Goal: Navigation & Orientation: Find specific page/section

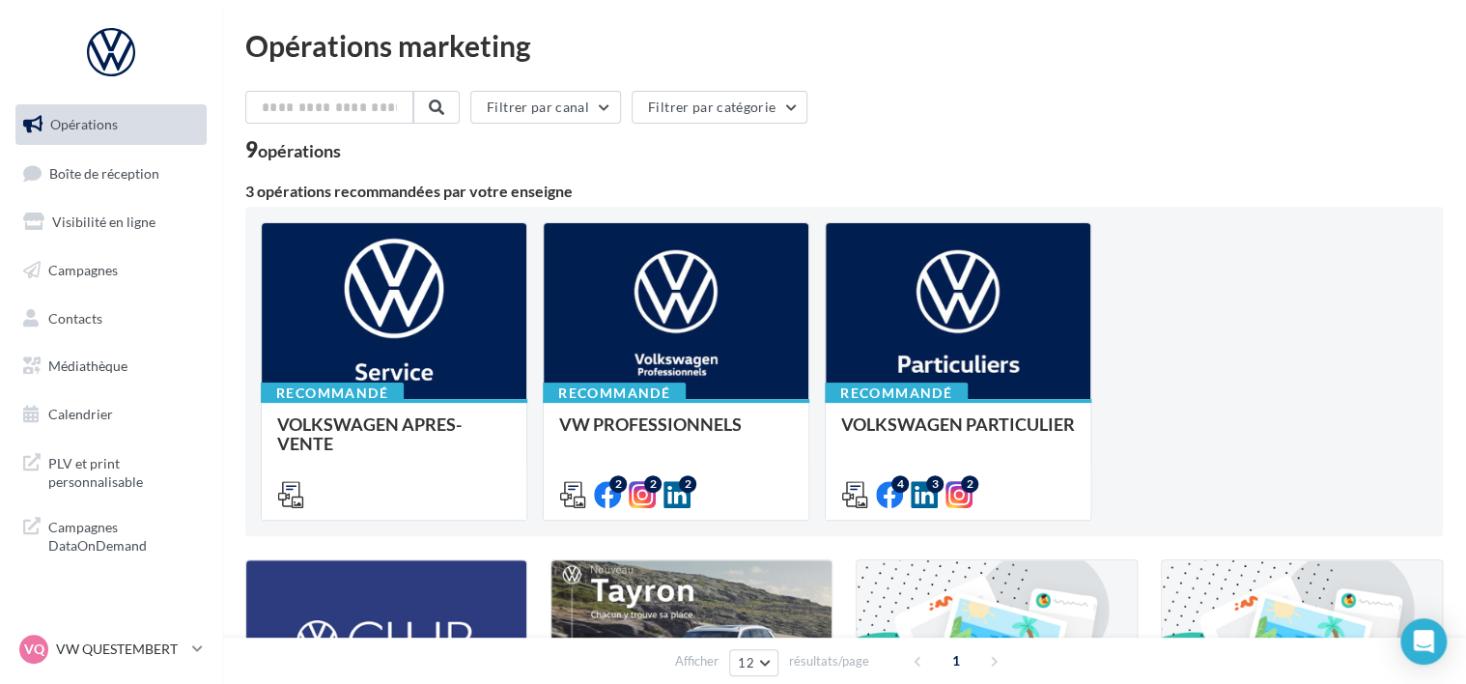
click at [95, 243] on ul "Opérations Boîte de réception Visibilité en ligne Campagnes Contacts Médiathèqu…" at bounding box center [111, 270] width 207 height 346
click at [89, 228] on span "Visibilité en ligne" at bounding box center [103, 221] width 103 height 16
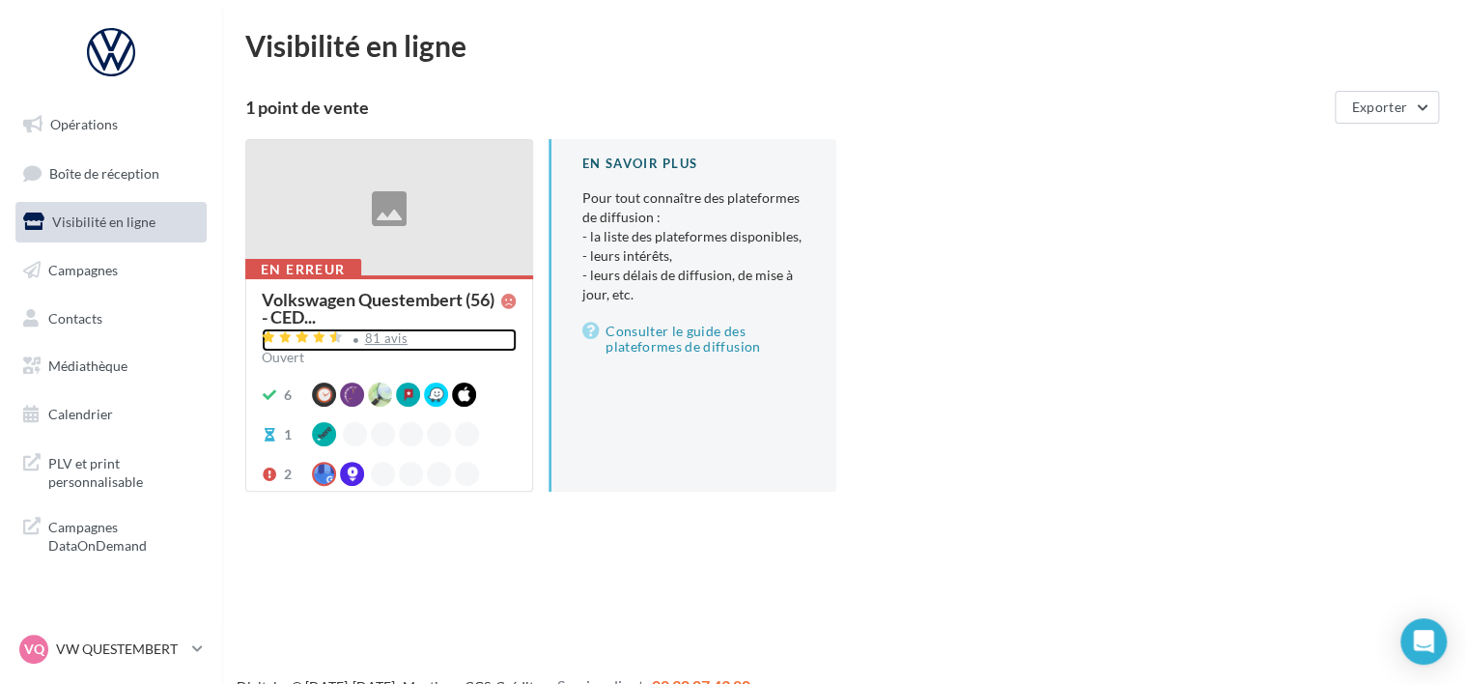
click at [369, 340] on div "81 avis" at bounding box center [386, 338] width 43 height 13
